Goal: Information Seeking & Learning: Find specific page/section

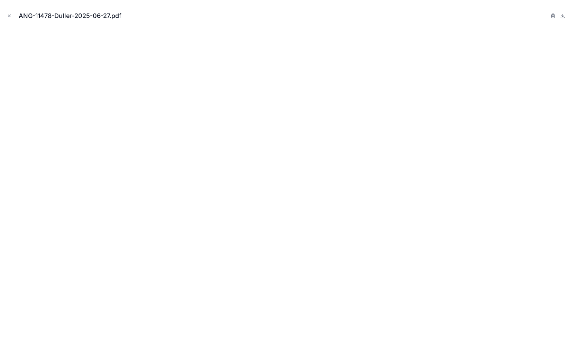
scroll to position [651, 0]
click at [9, 15] on icon "Close modal" at bounding box center [9, 16] width 2 height 2
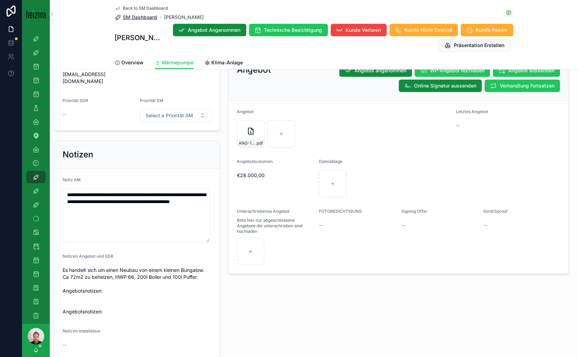
click at [137, 18] on span "SM Dashboard" at bounding box center [140, 17] width 34 height 7
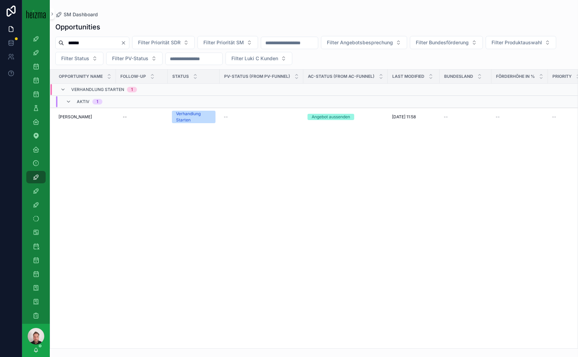
drag, startPoint x: 93, startPoint y: 43, endPoint x: 69, endPoint y: 42, distance: 23.5
click at [69, 42] on input "******" at bounding box center [92, 43] width 57 height 10
drag, startPoint x: 85, startPoint y: 42, endPoint x: 68, endPoint y: 42, distance: 17.3
click at [68, 42] on input "******" at bounding box center [92, 43] width 57 height 10
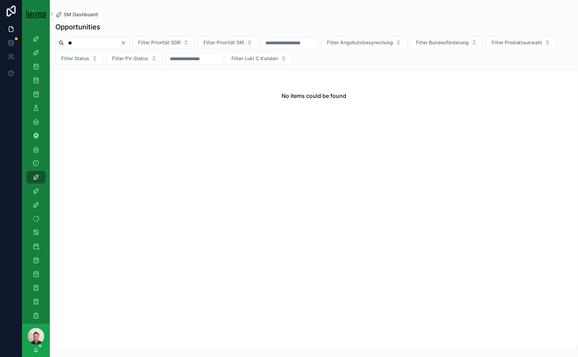
type input "*"
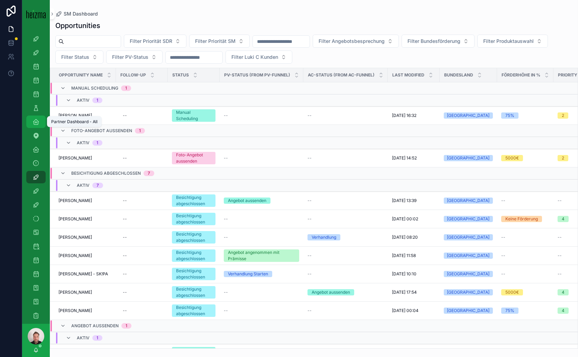
click at [34, 120] on icon "scrollable content" at bounding box center [36, 121] width 7 height 7
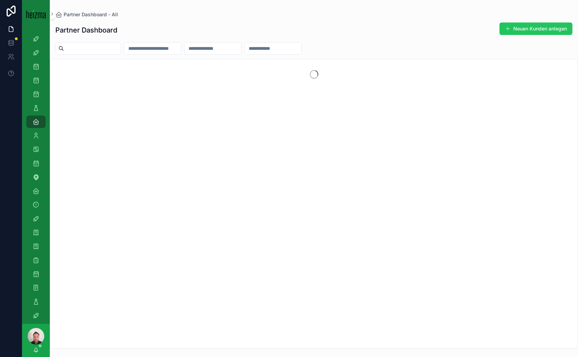
click at [101, 45] on input "scrollable content" at bounding box center [92, 49] width 57 height 10
type input "********"
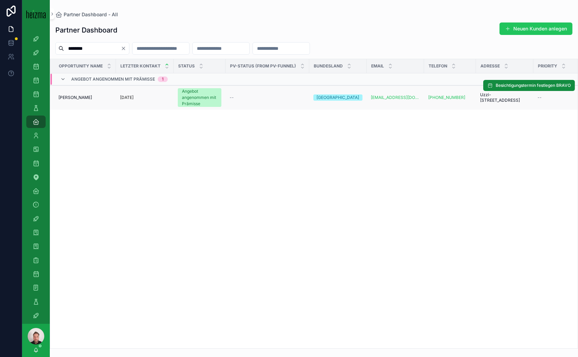
click at [76, 95] on span "[PERSON_NAME]" at bounding box center [75, 98] width 34 height 6
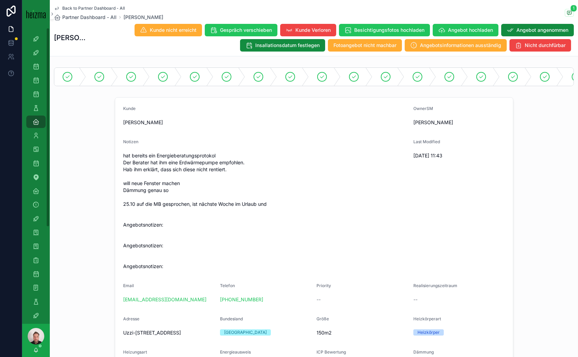
click at [205, 124] on div "Kunde [PERSON_NAME]" at bounding box center [265, 117] width 285 height 22
click at [86, 16] on span "Partner Dashboard - All" at bounding box center [89, 17] width 54 height 7
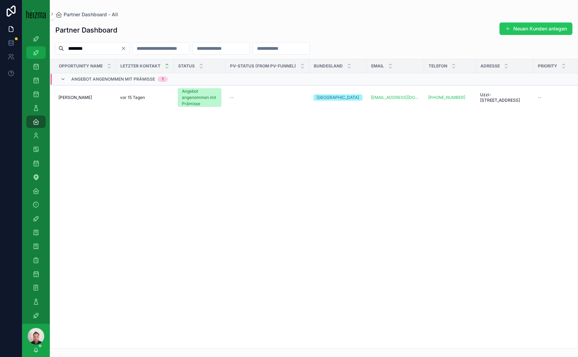
drag, startPoint x: 93, startPoint y: 45, endPoint x: 32, endPoint y: 48, distance: 60.6
click at [32, 48] on div "4k Attacke Old-Lost Attacke Opportunities SDR Opportunities (Admin Opportunitie…" at bounding box center [300, 178] width 556 height 357
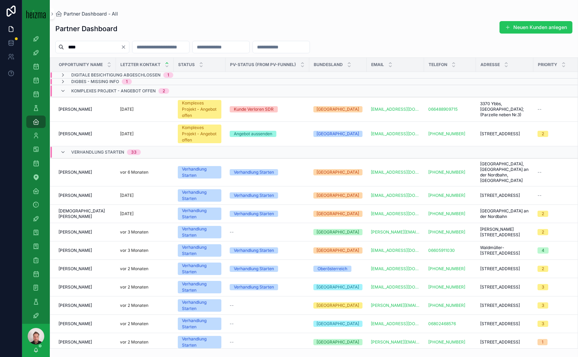
click at [101, 46] on input "****" at bounding box center [92, 47] width 57 height 10
type input "*********"
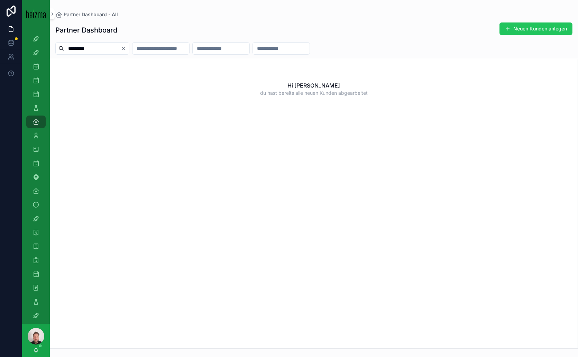
drag, startPoint x: 103, startPoint y: 46, endPoint x: 68, endPoint y: 48, distance: 35.0
click at [68, 48] on input "*********" at bounding box center [92, 49] width 57 height 10
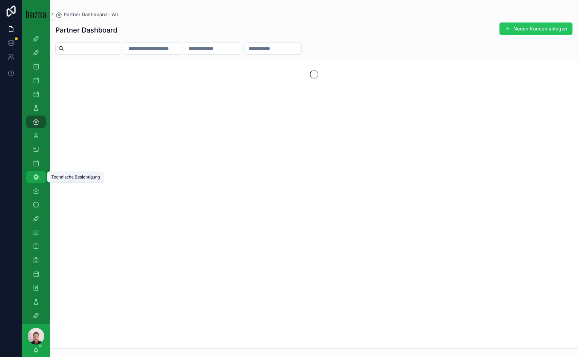
click at [35, 178] on icon "scrollable content" at bounding box center [36, 177] width 7 height 7
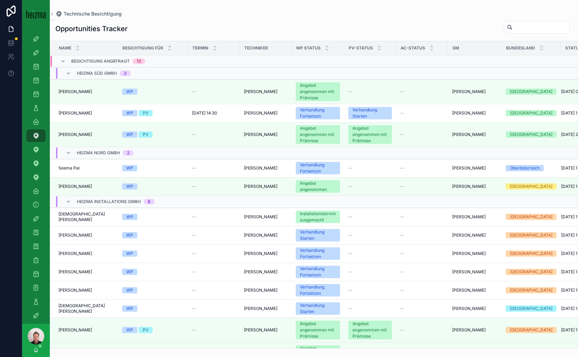
click at [175, 20] on div "Opportunities Tracker Name Besichtigung für Termin Techniker WP Status PV-Statu…" at bounding box center [314, 183] width 528 height 332
click at [233, 18] on div "Opportunities Tracker Name Besichtigung für Termin Techniker WP Status PV-Statu…" at bounding box center [314, 183] width 528 height 332
drag, startPoint x: 131, startPoint y: 27, endPoint x: 55, endPoint y: 29, distance: 76.5
click at [55, 29] on div "Opportunities Tracker" at bounding box center [314, 29] width 528 height 16
click at [153, 25] on div "Opportunities Tracker" at bounding box center [313, 29] width 517 height 16
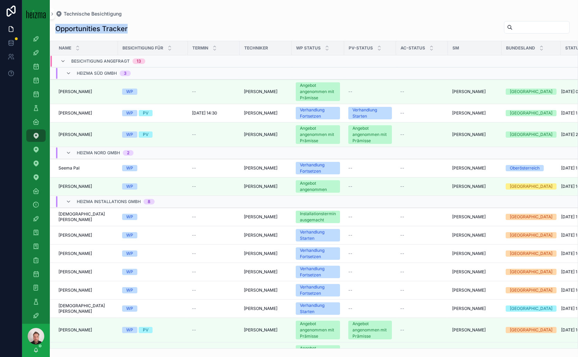
click at [182, 25] on div "Opportunities Tracker" at bounding box center [313, 29] width 517 height 16
drag, startPoint x: 55, startPoint y: 28, endPoint x: 122, endPoint y: 28, distance: 66.4
click at [122, 28] on h1 "Opportunities Tracker" at bounding box center [91, 29] width 72 height 10
click at [159, 28] on div "Opportunities Tracker" at bounding box center [313, 29] width 517 height 16
drag, startPoint x: 56, startPoint y: 28, endPoint x: 131, endPoint y: 28, distance: 75.0
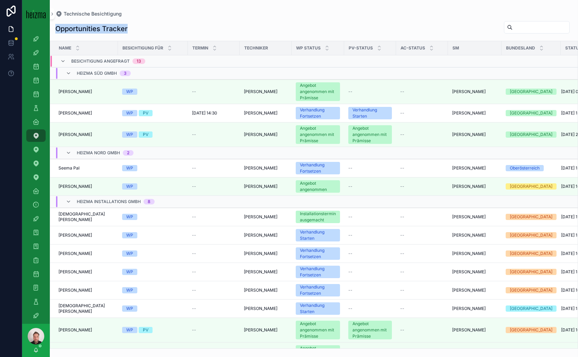
click at [131, 28] on div "Opportunities Tracker" at bounding box center [313, 29] width 517 height 16
click at [158, 27] on div "Opportunities Tracker" at bounding box center [313, 29] width 517 height 16
